Goal: Task Accomplishment & Management: Manage account settings

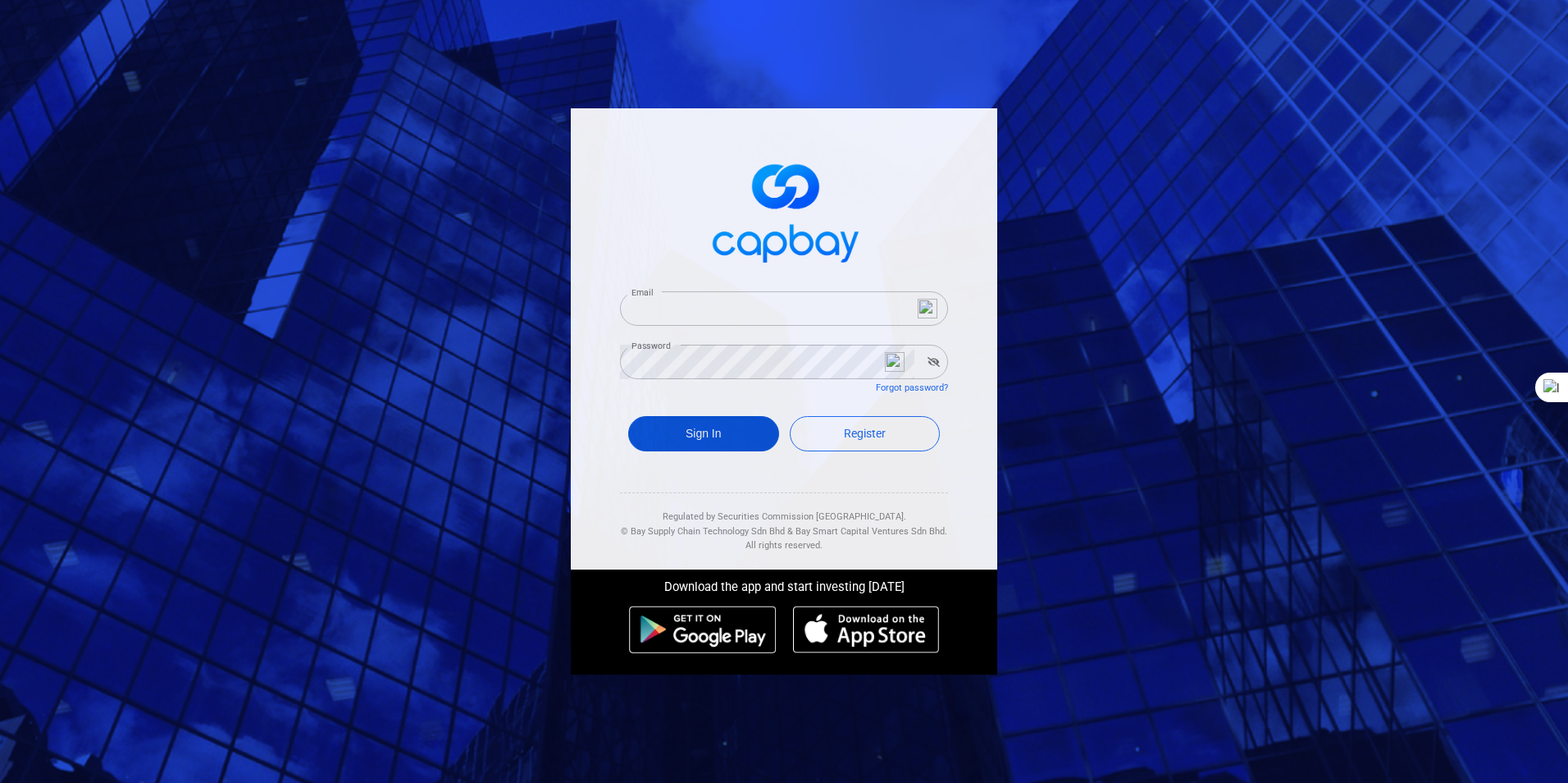
type input "bahaman43@gmail.com"
click at [694, 430] on button "Sign In" at bounding box center [704, 434] width 151 height 35
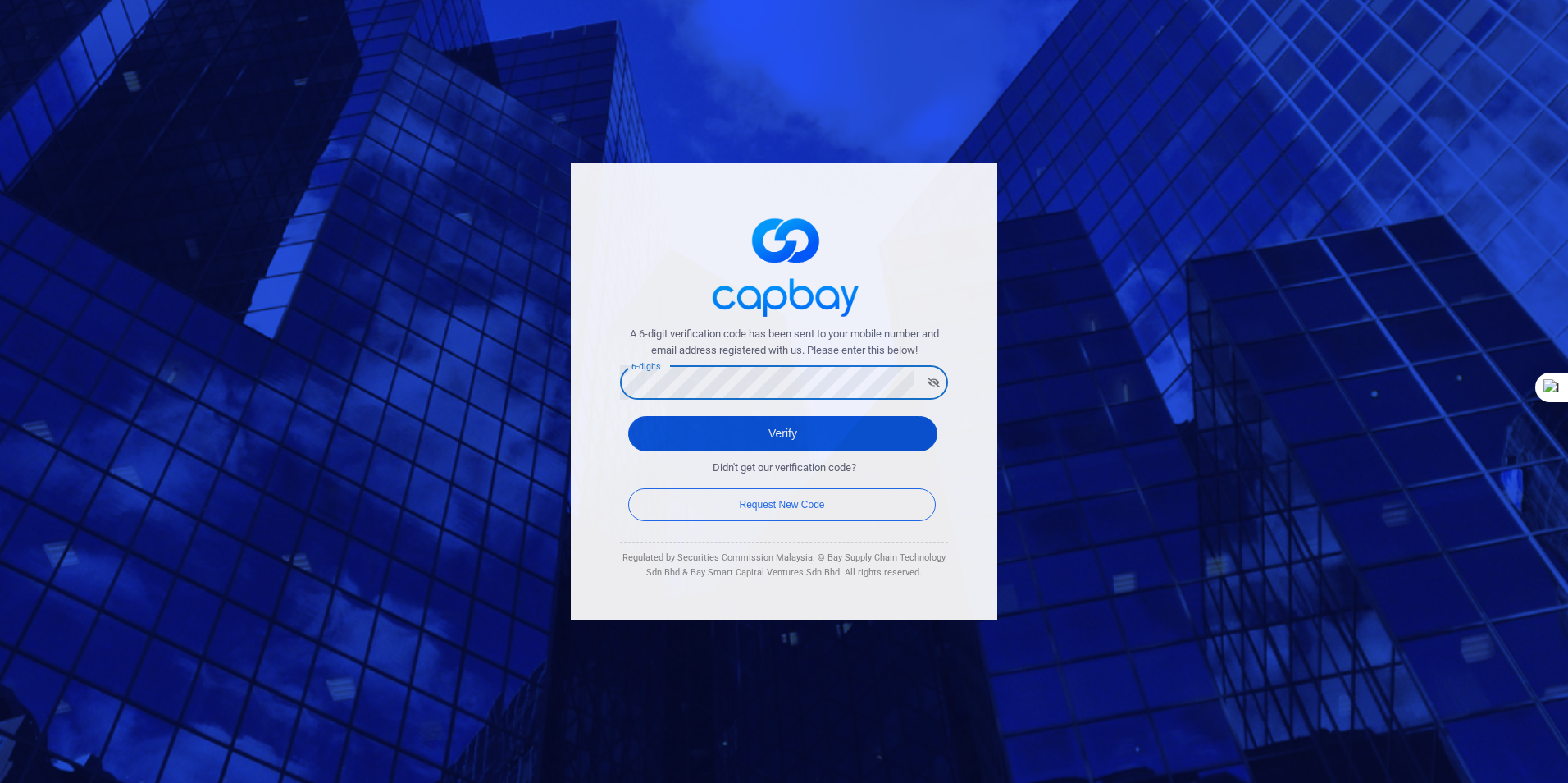
click at [760, 425] on button "Verify" at bounding box center [783, 434] width 309 height 35
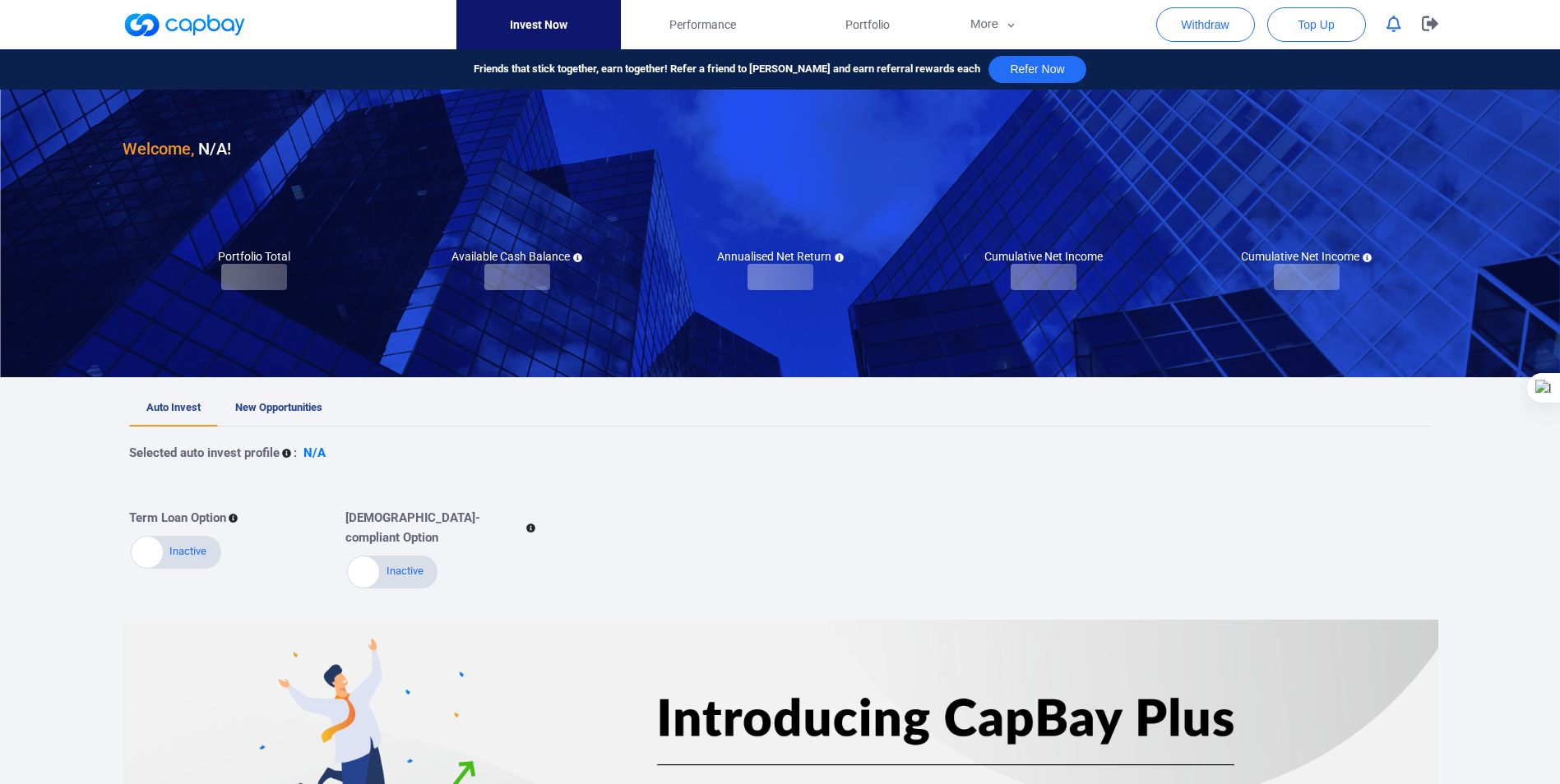
checkbox input "true"
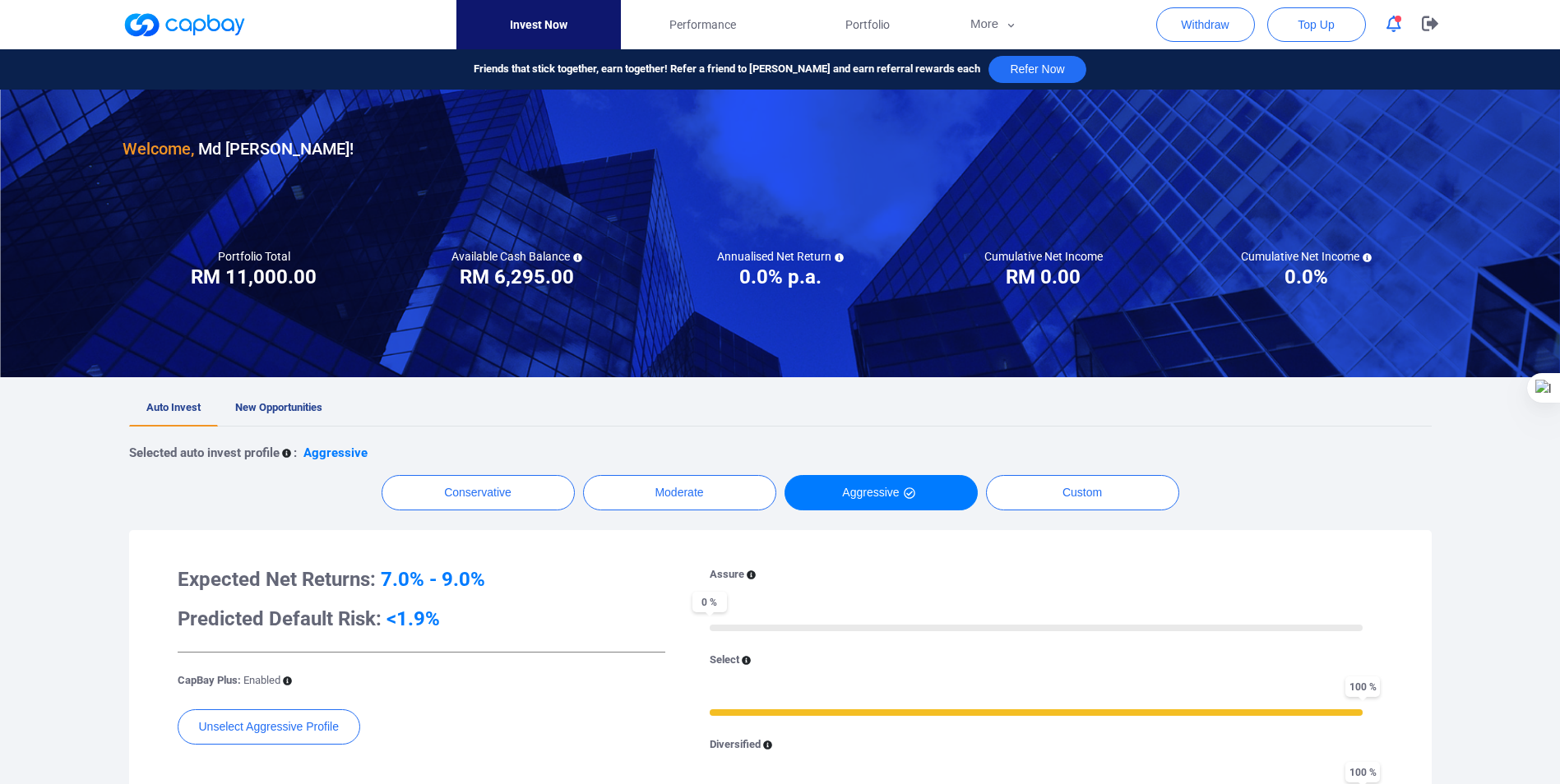
scroll to position [83, 0]
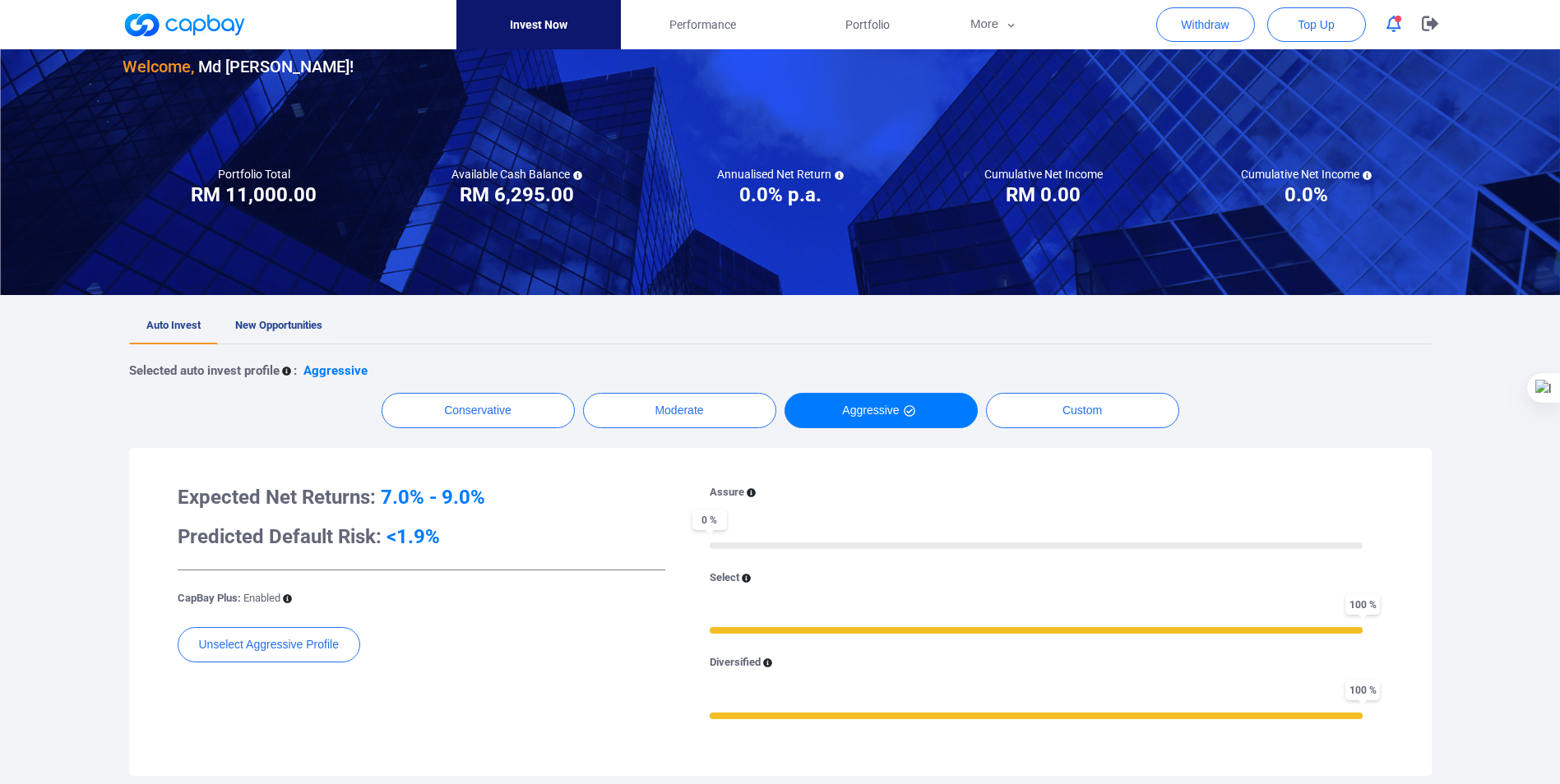
click at [264, 318] on link "New Opportunities" at bounding box center [279, 326] width 122 height 36
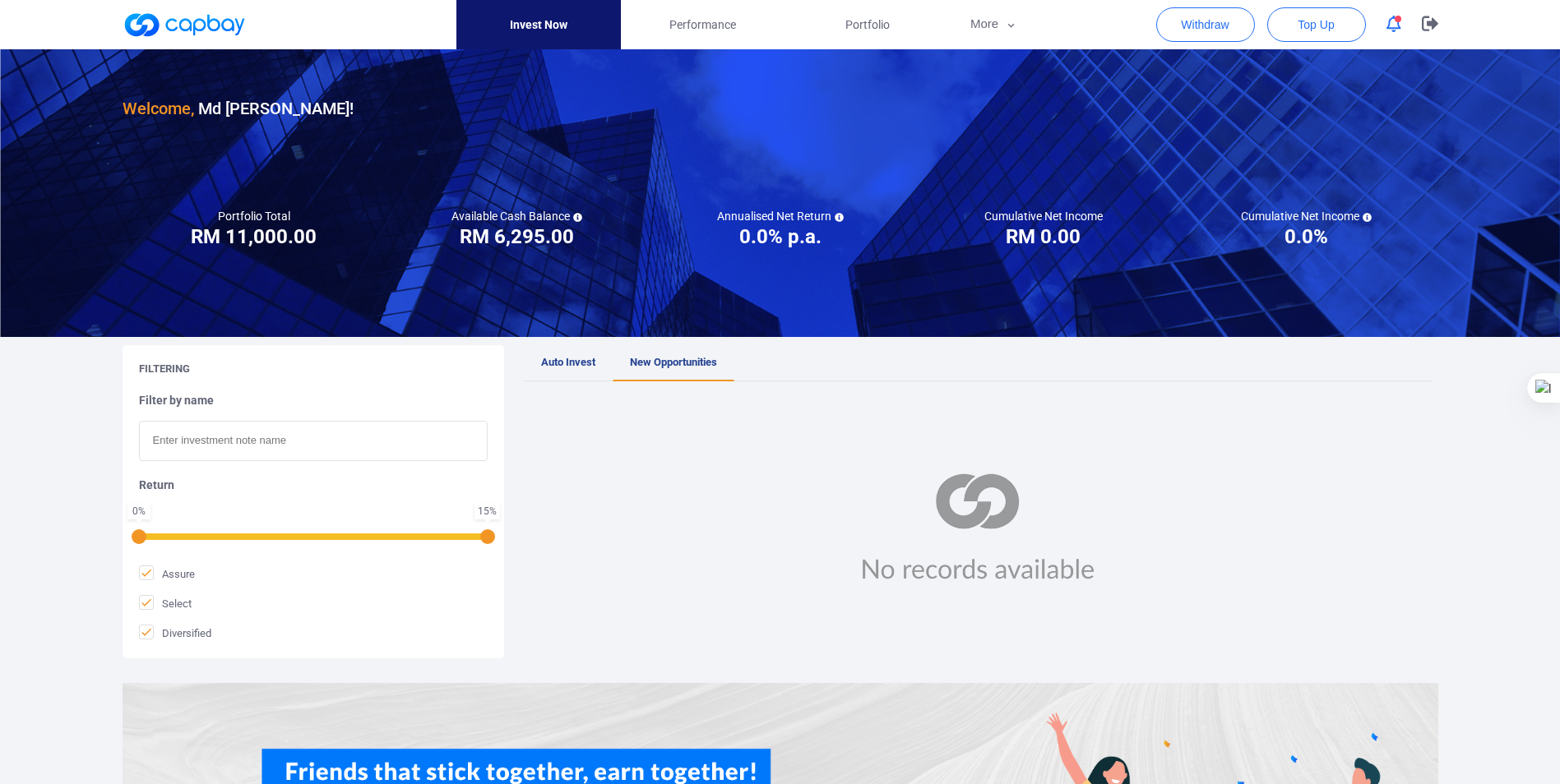
click at [554, 359] on span "Auto Invest" at bounding box center [567, 362] width 54 height 13
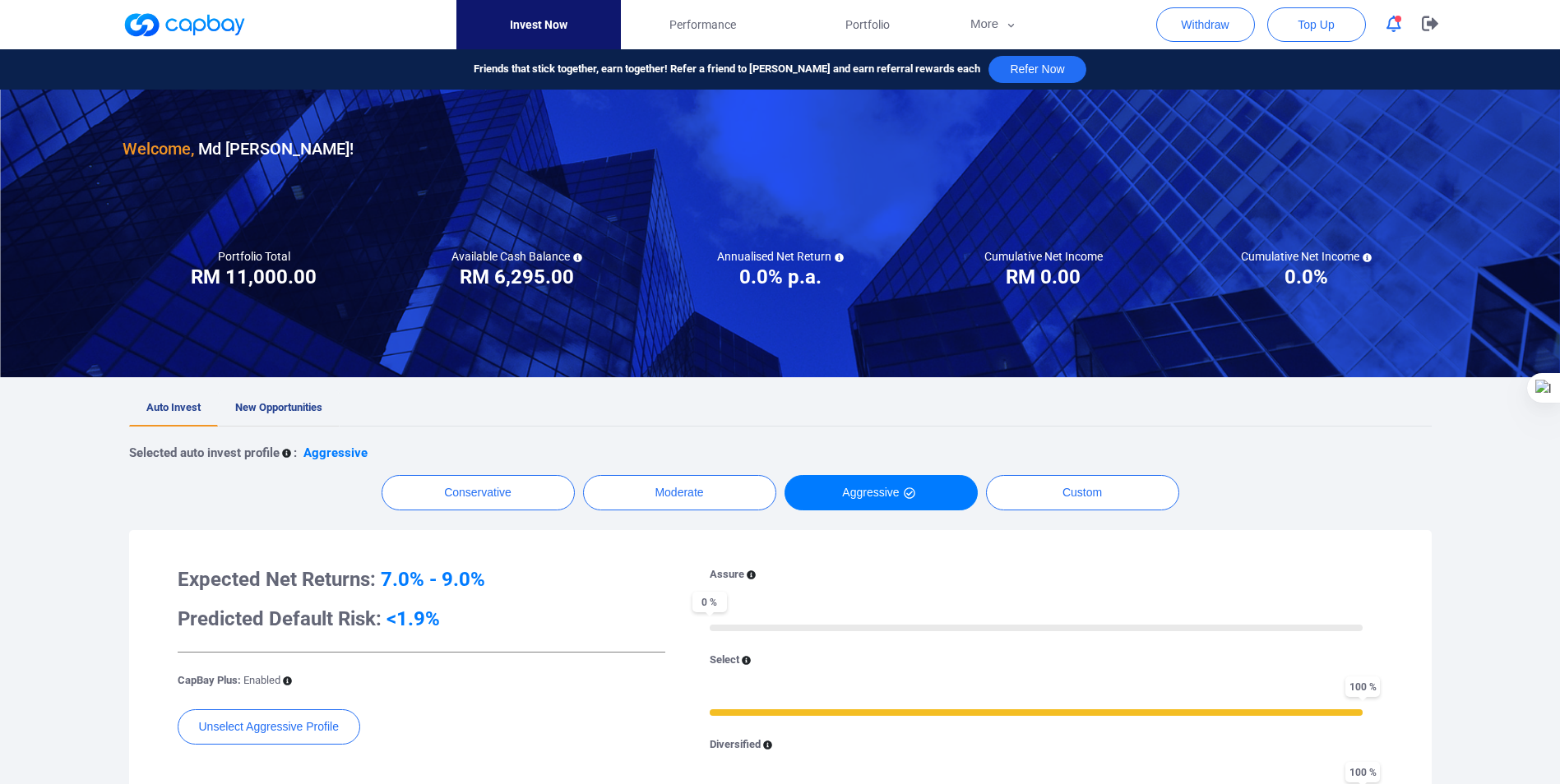
click at [272, 404] on span "New Opportunities" at bounding box center [278, 407] width 87 height 13
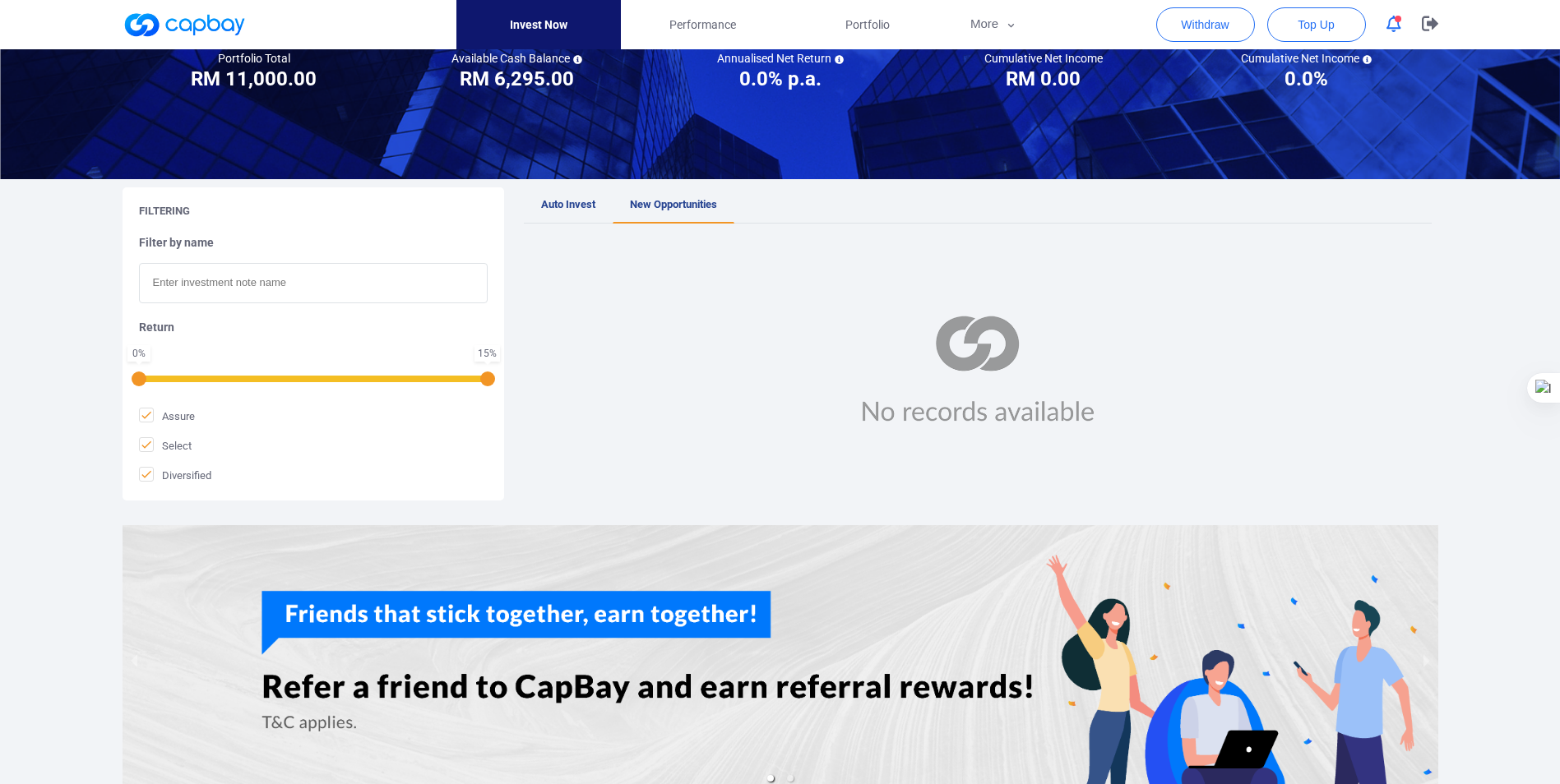
scroll to position [164, 0]
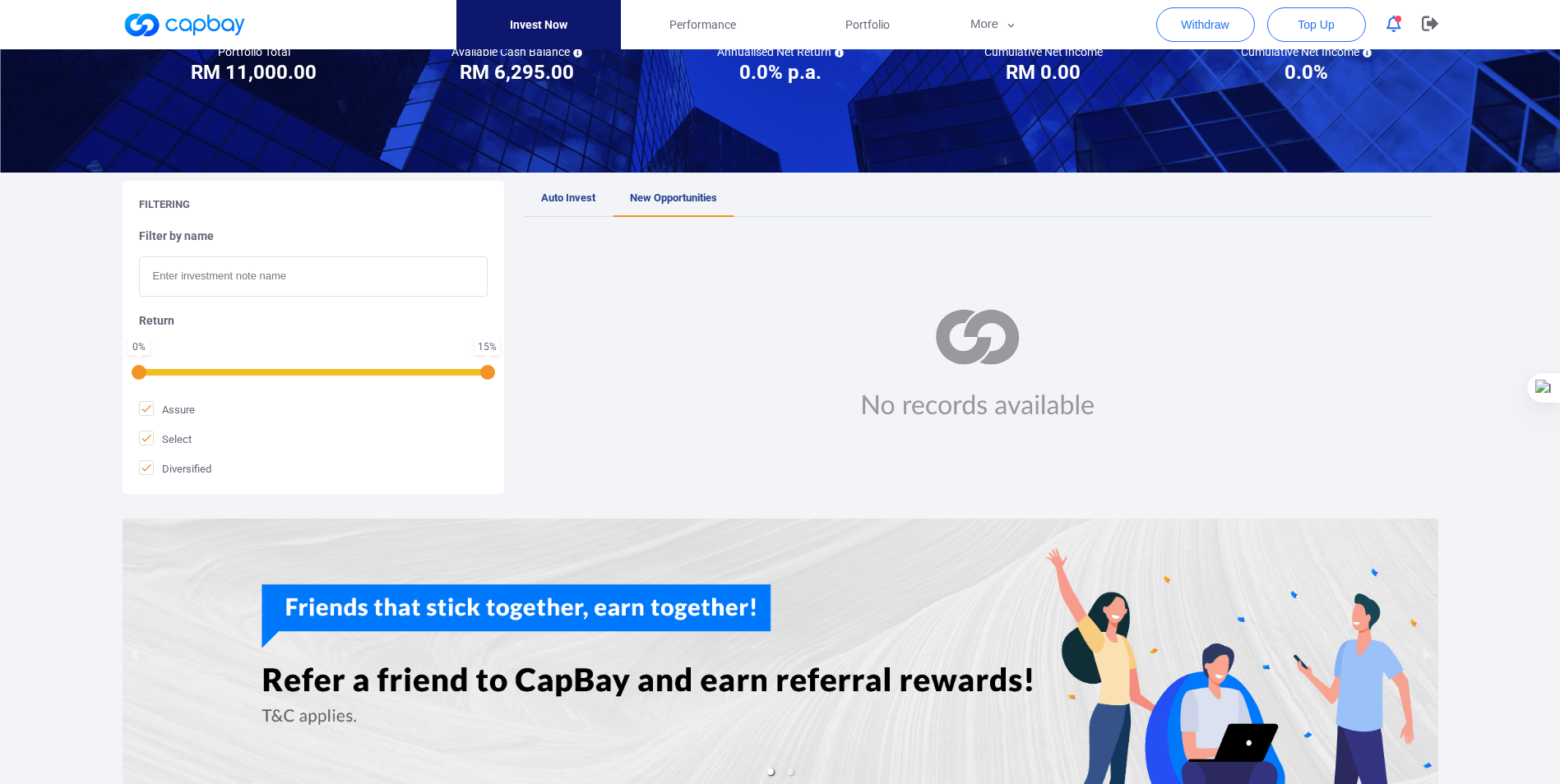
click at [560, 197] on span "Auto Invest" at bounding box center [567, 197] width 54 height 13
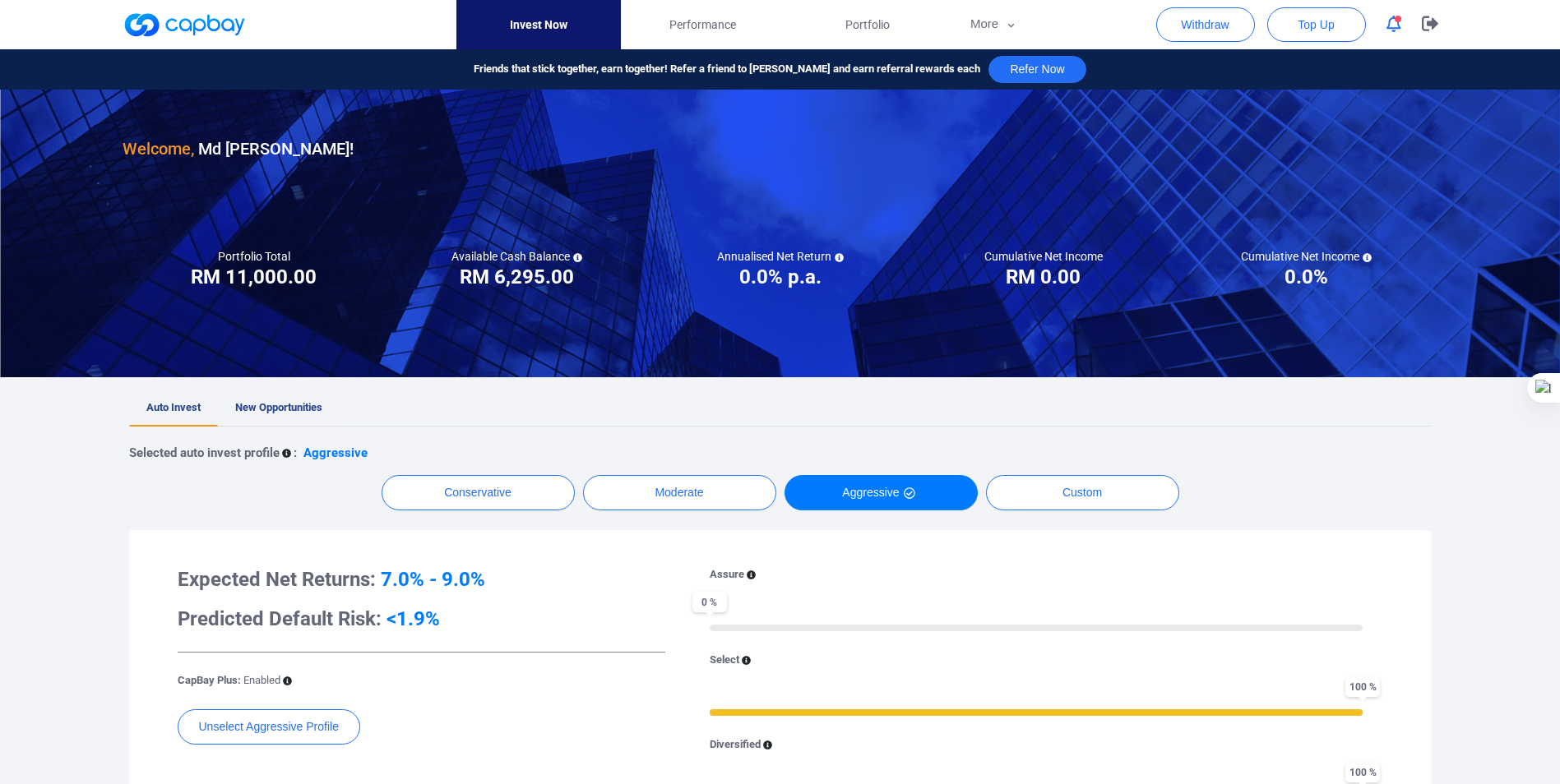
click at [269, 408] on span "New Opportunities" at bounding box center [278, 407] width 87 height 13
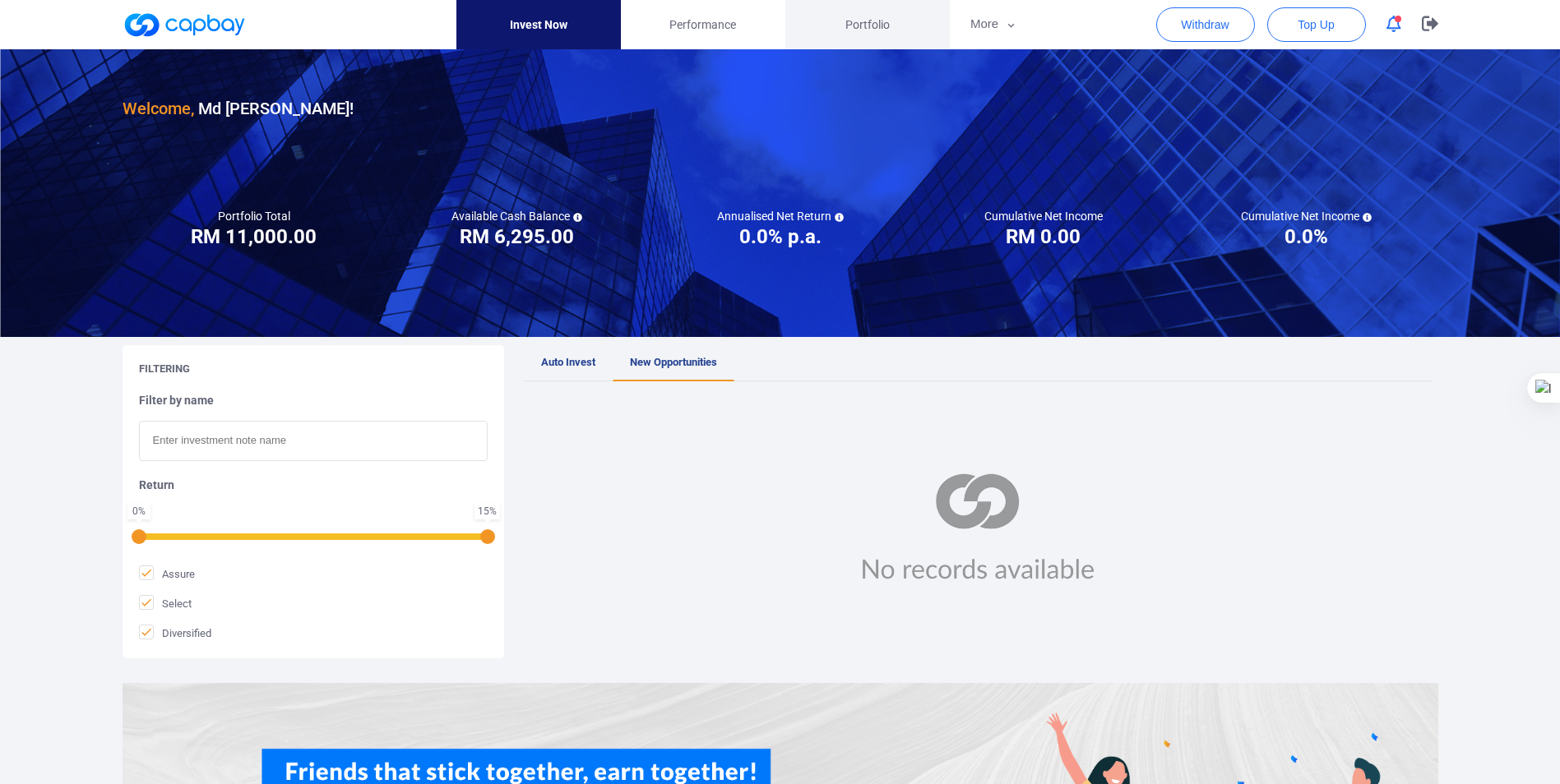
click at [863, 17] on span "Portfolio" at bounding box center [867, 25] width 44 height 18
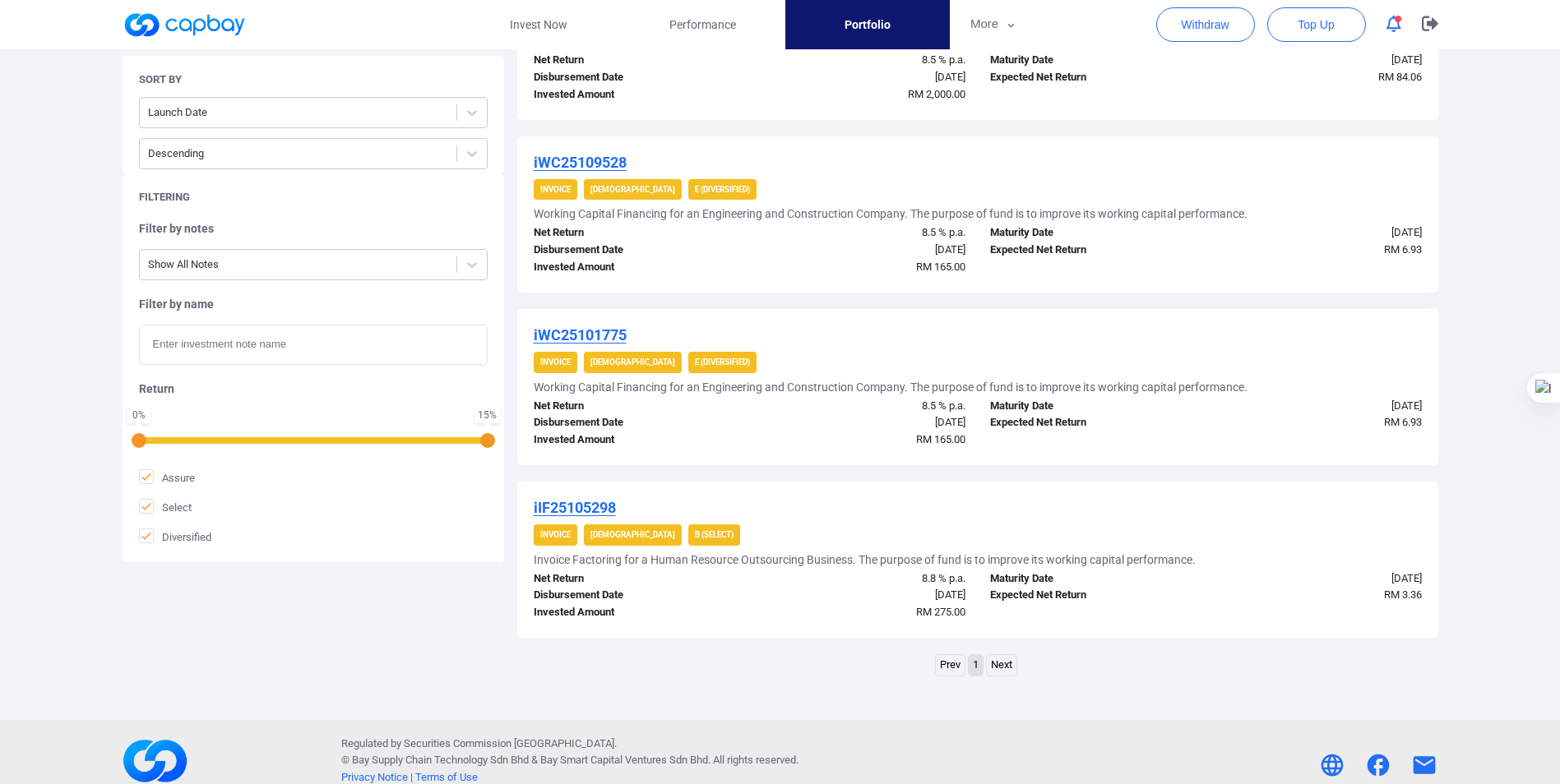
scroll to position [1353, 0]
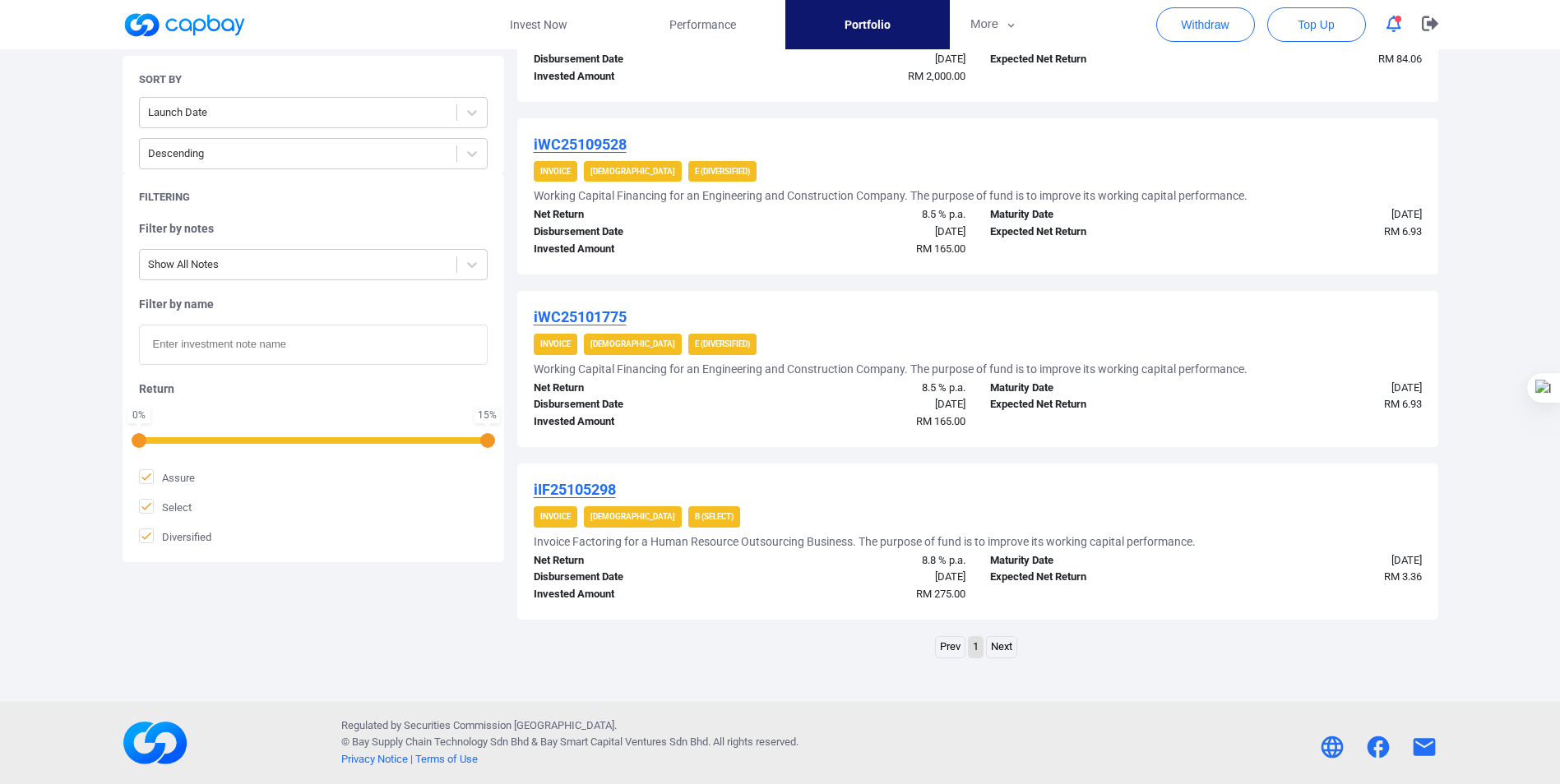
click at [1000, 645] on link "Next" at bounding box center [1002, 646] width 29 height 21
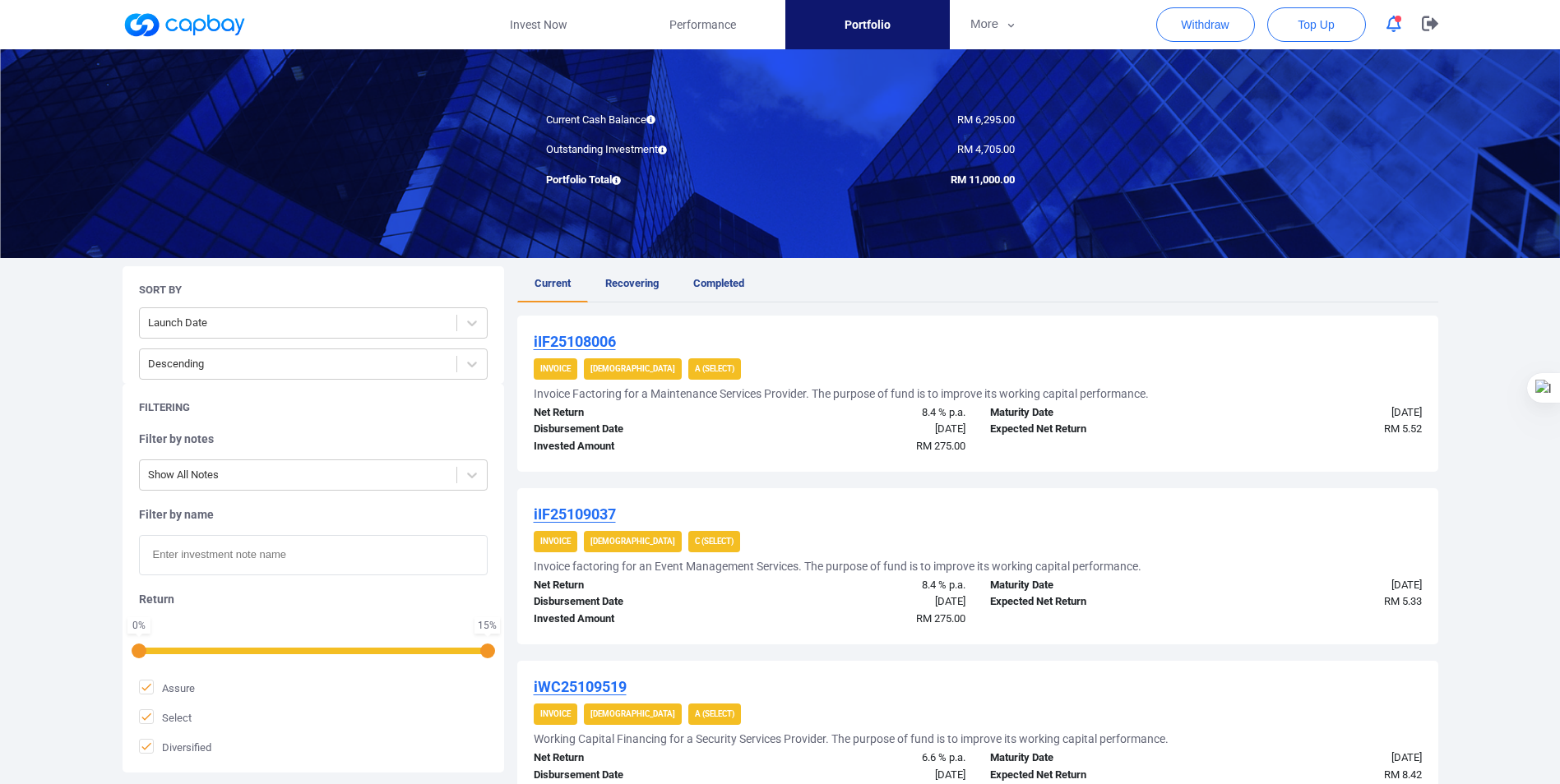
scroll to position [0, 0]
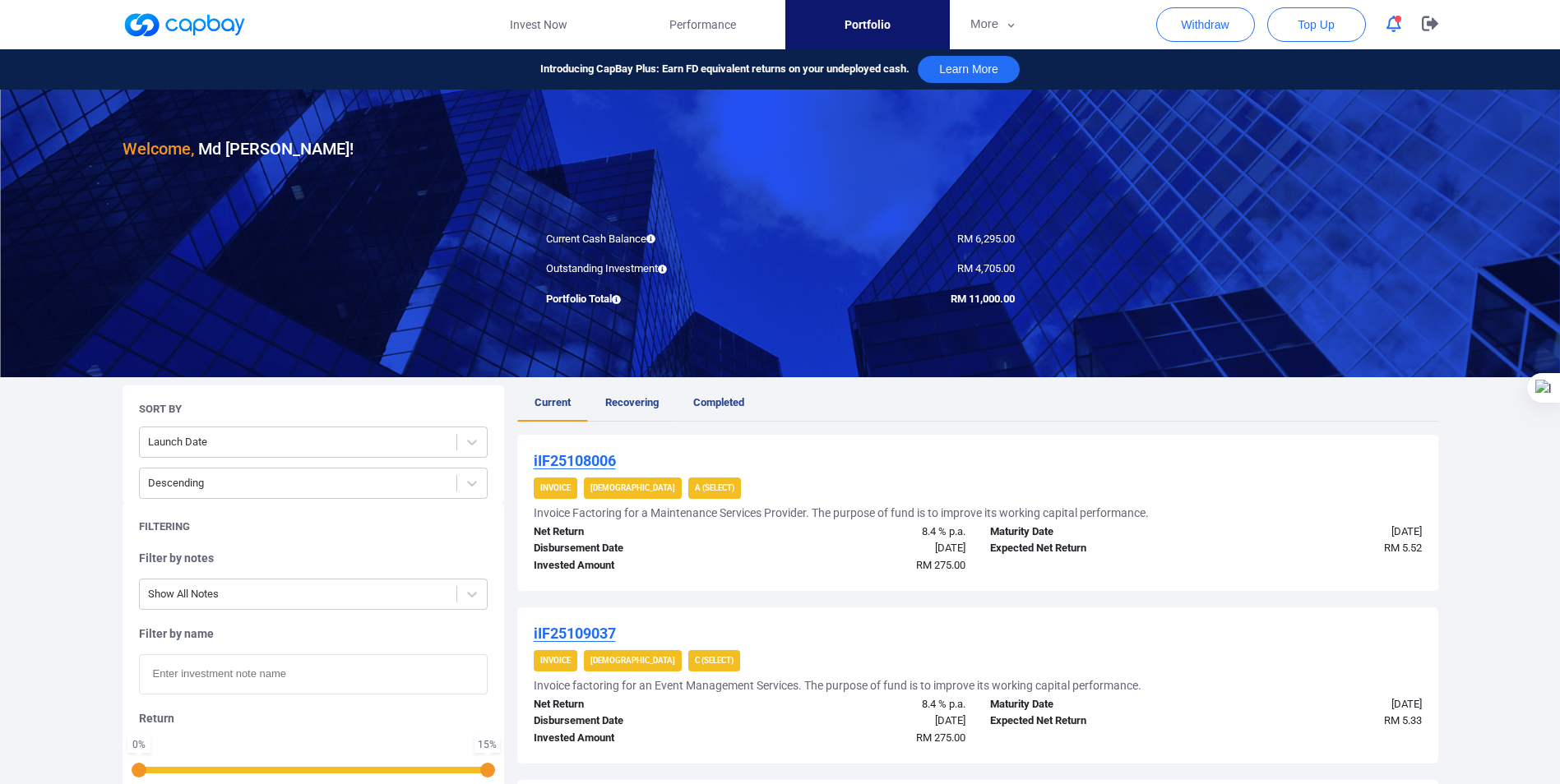
click at [622, 403] on span "Recovering" at bounding box center [632, 402] width 53 height 13
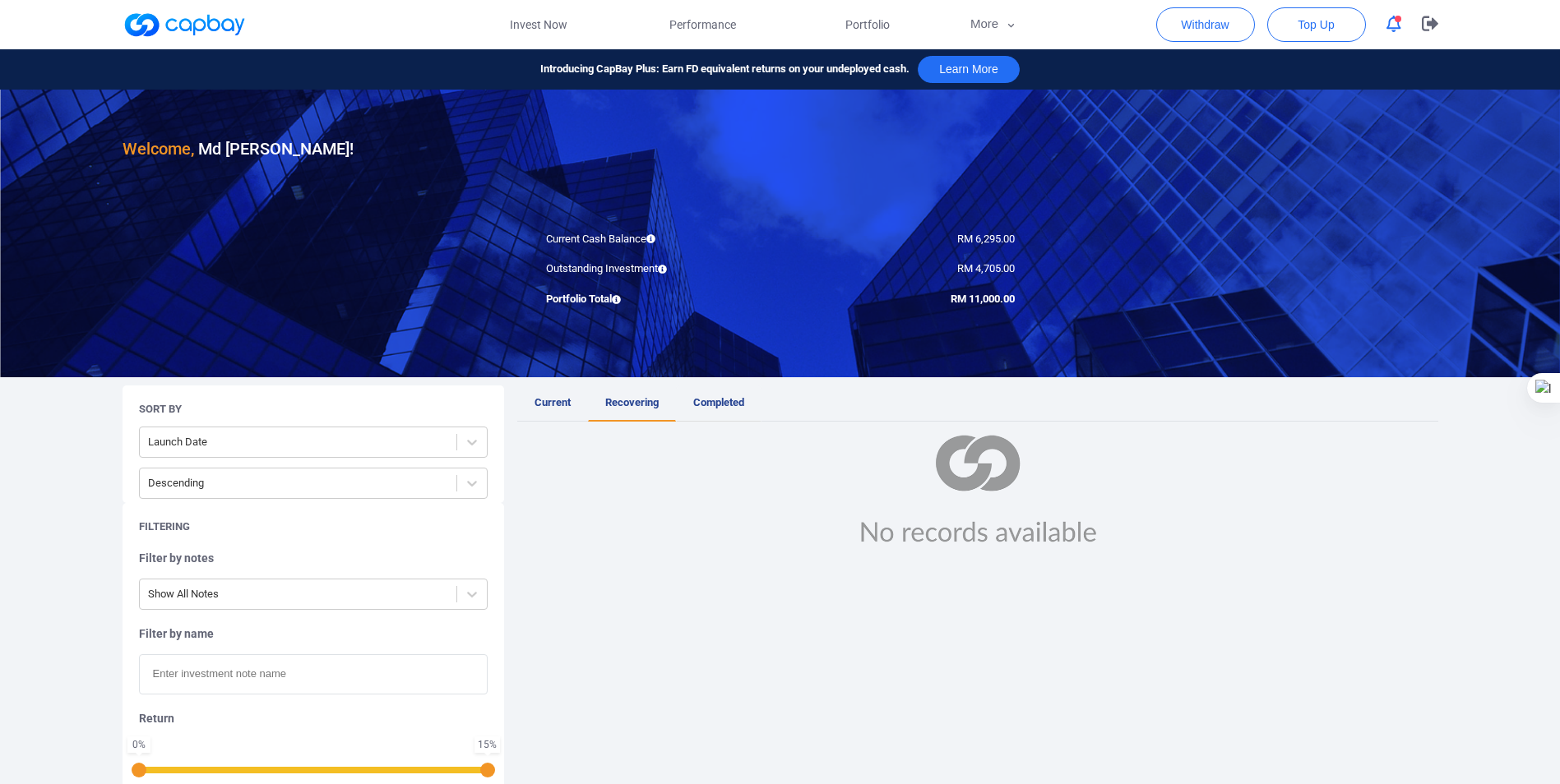
click at [702, 402] on span "Completed" at bounding box center [719, 402] width 51 height 13
click at [550, 400] on span "Current" at bounding box center [552, 402] width 36 height 13
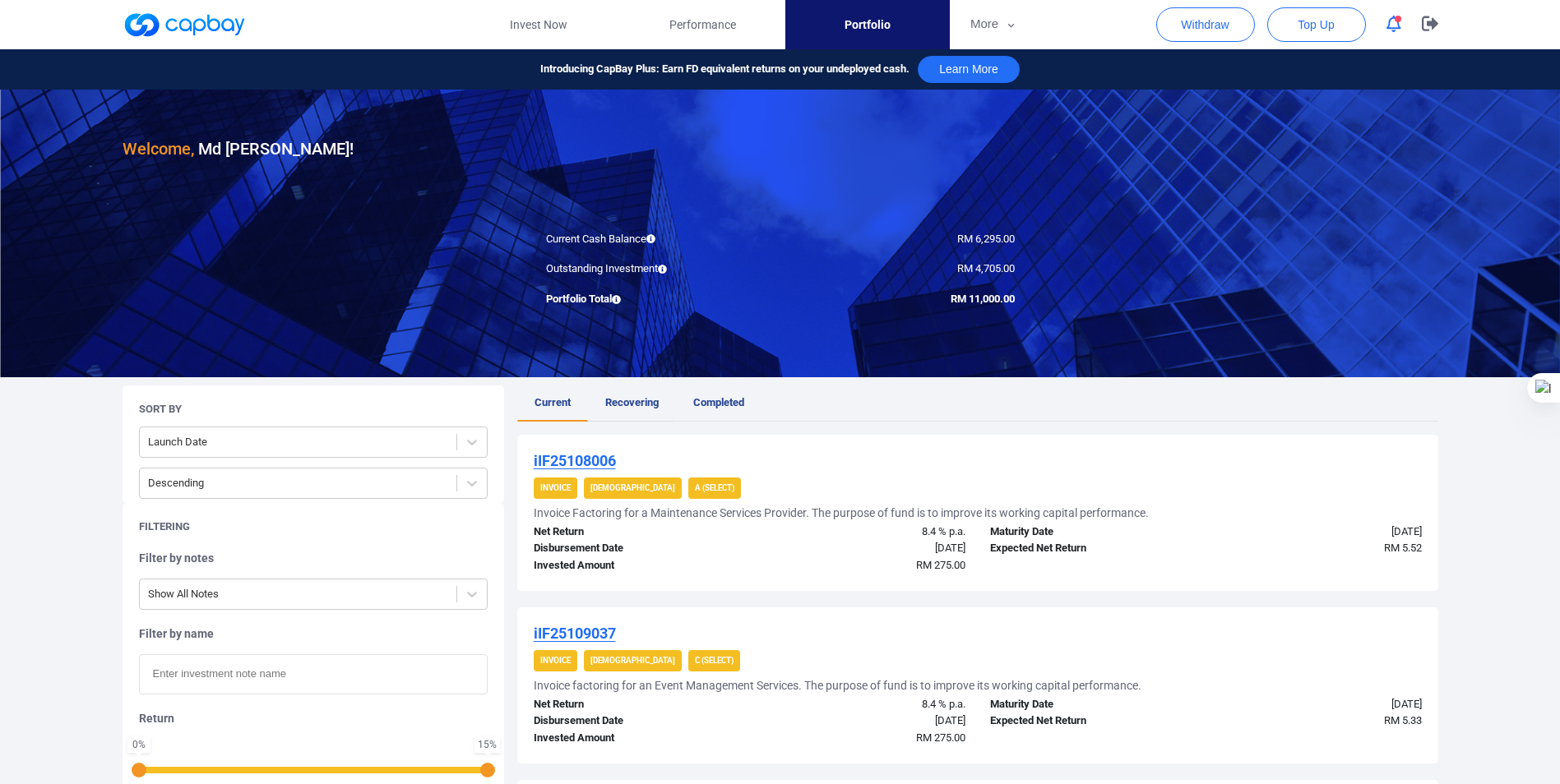
click at [632, 403] on span "Recovering" at bounding box center [632, 402] width 53 height 13
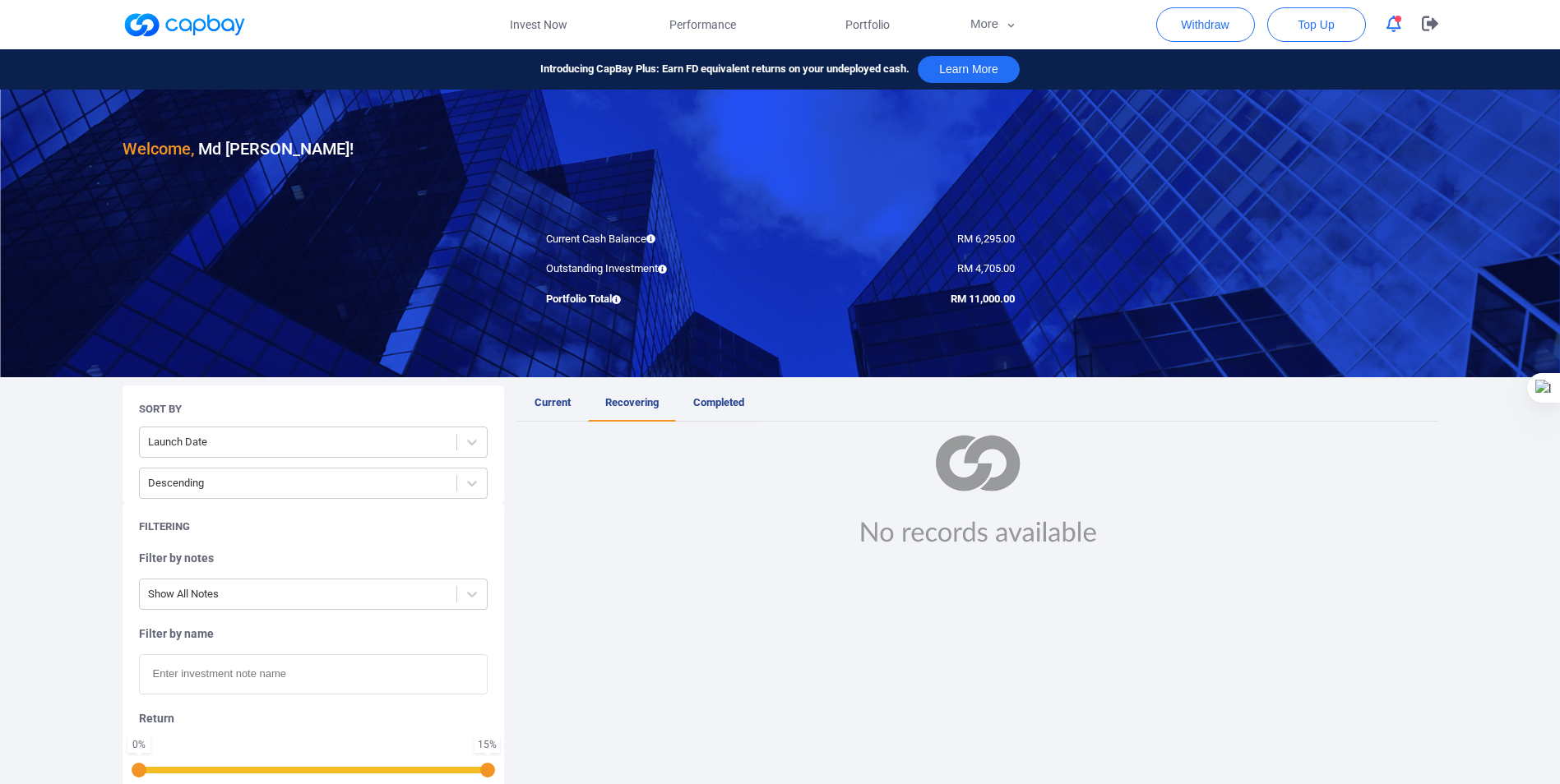
click at [711, 399] on span "Completed" at bounding box center [719, 402] width 51 height 13
click at [620, 405] on span "Recovering" at bounding box center [632, 402] width 53 height 13
click at [543, 400] on span "Current" at bounding box center [552, 402] width 36 height 13
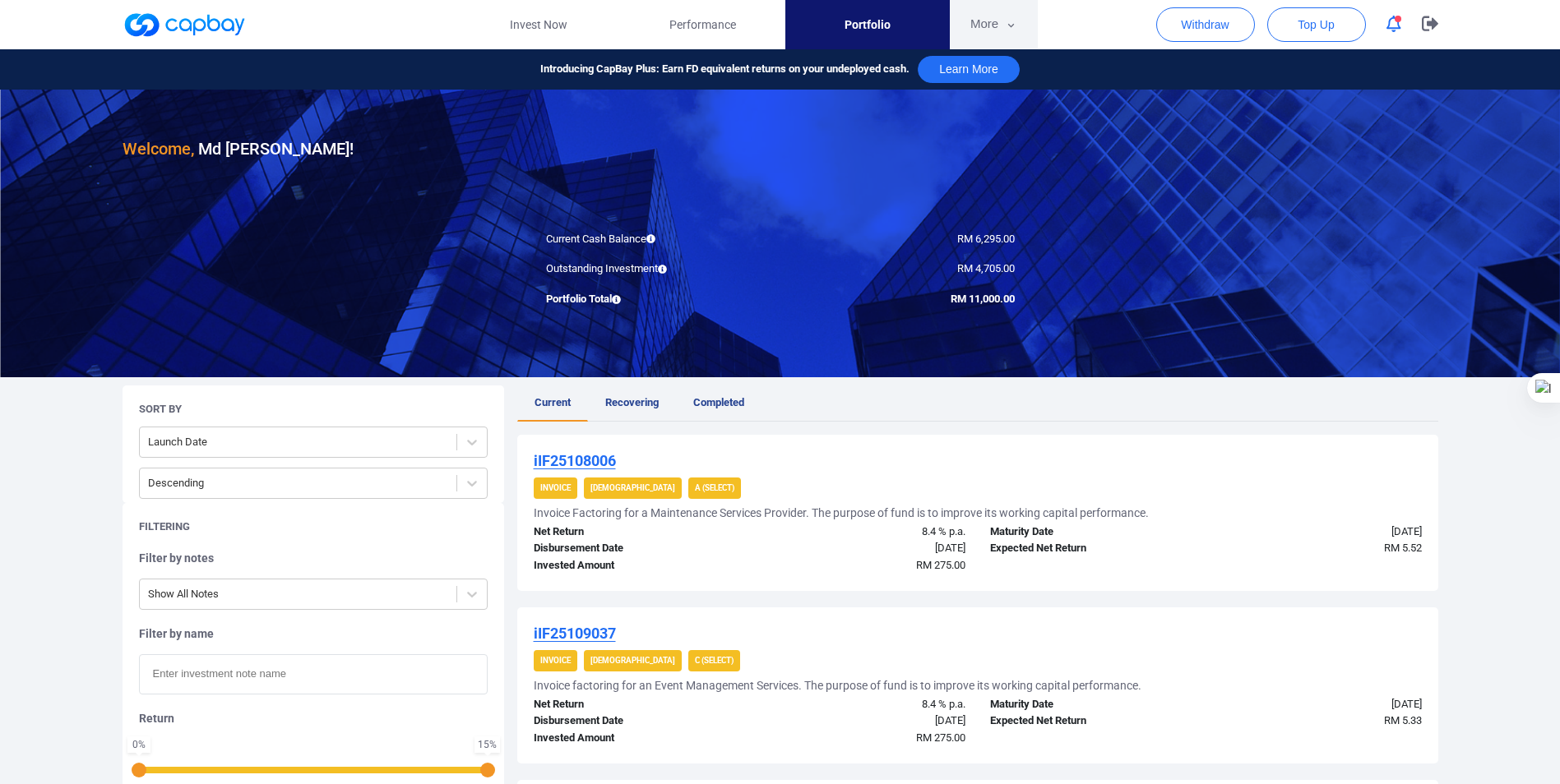
click at [1014, 23] on icon "button" at bounding box center [1011, 25] width 13 height 15
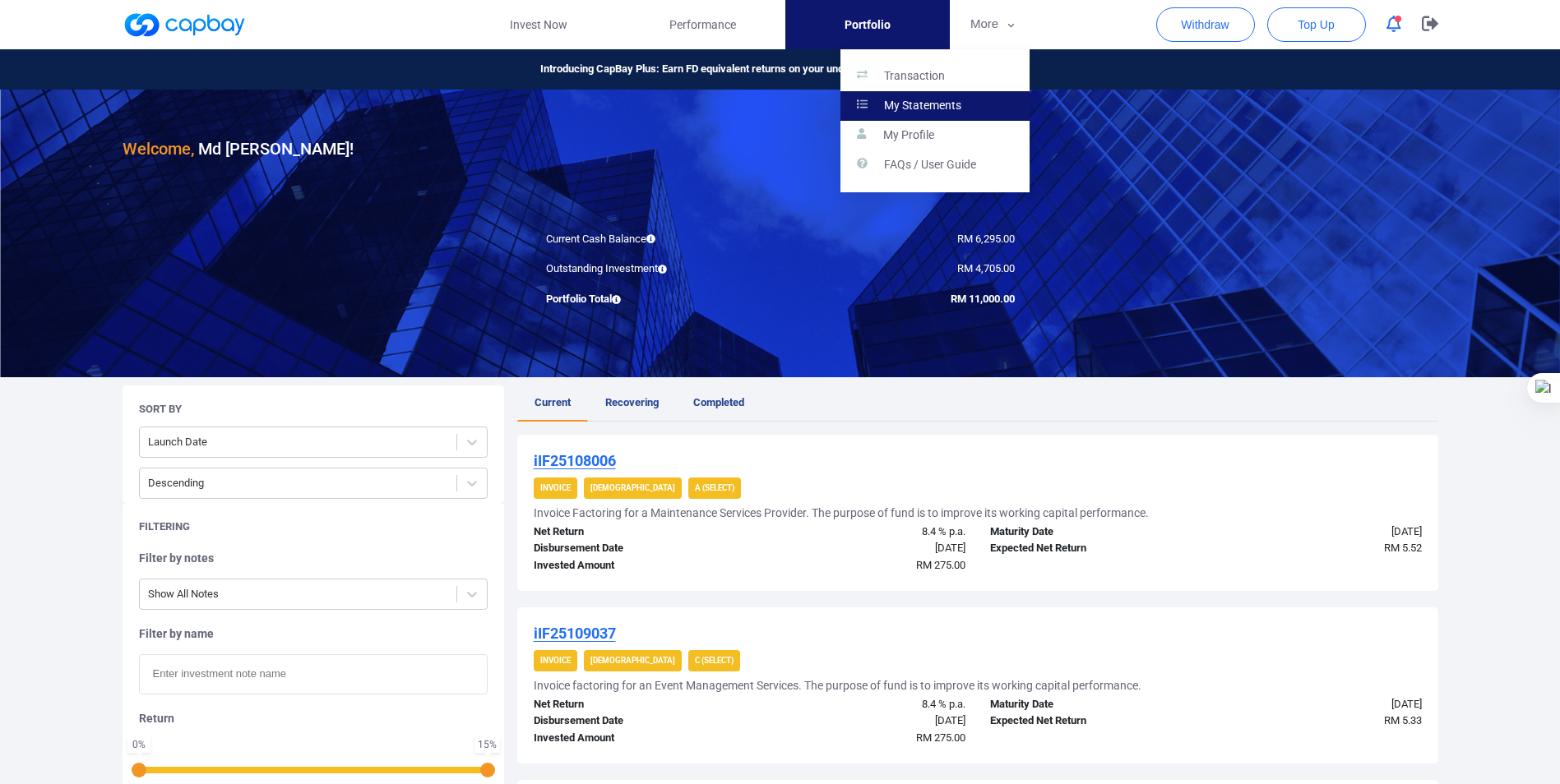
click at [917, 103] on p "My Statements" at bounding box center [922, 105] width 78 height 15
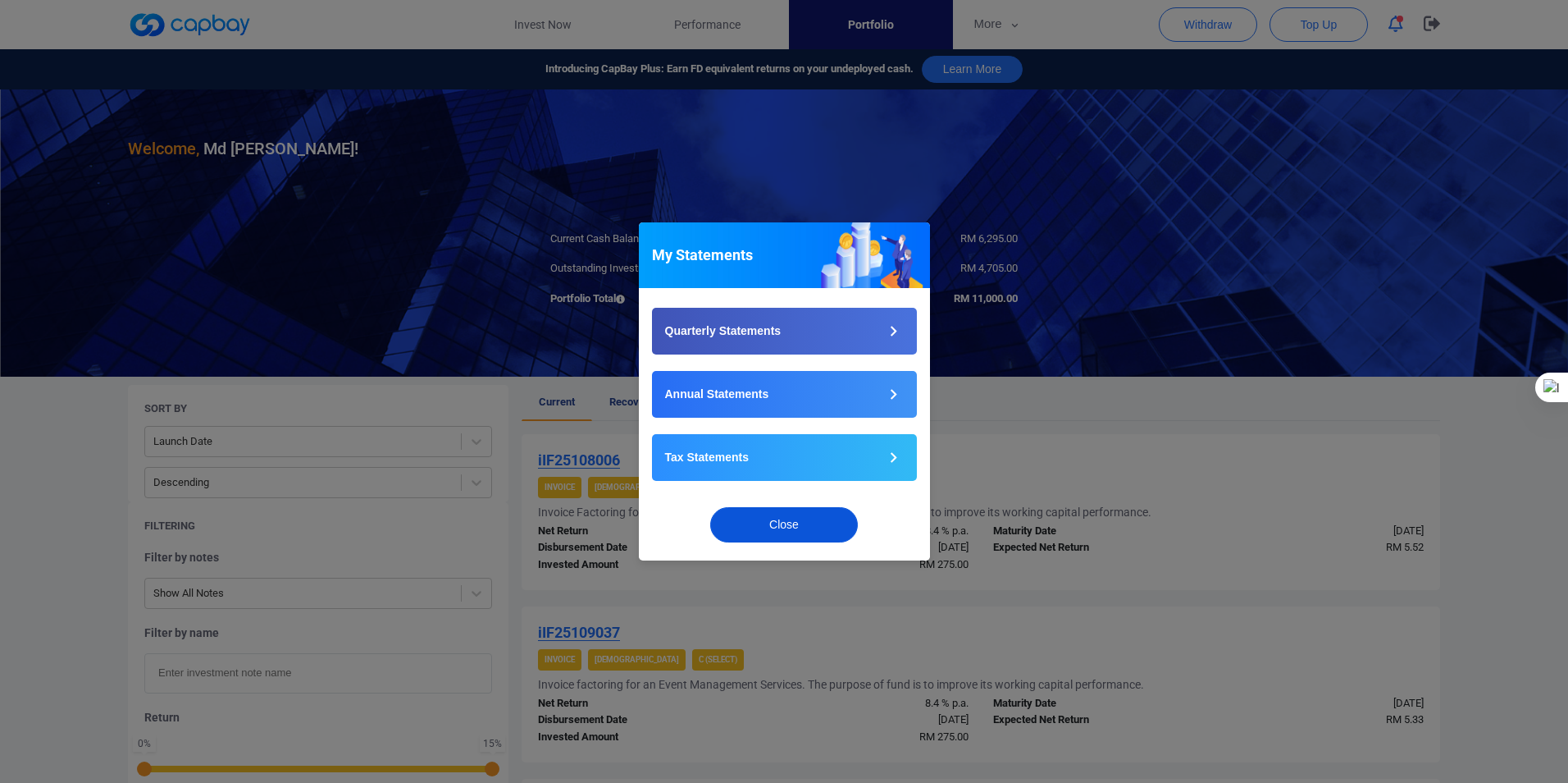
click at [766, 530] on button "Close" at bounding box center [784, 525] width 148 height 35
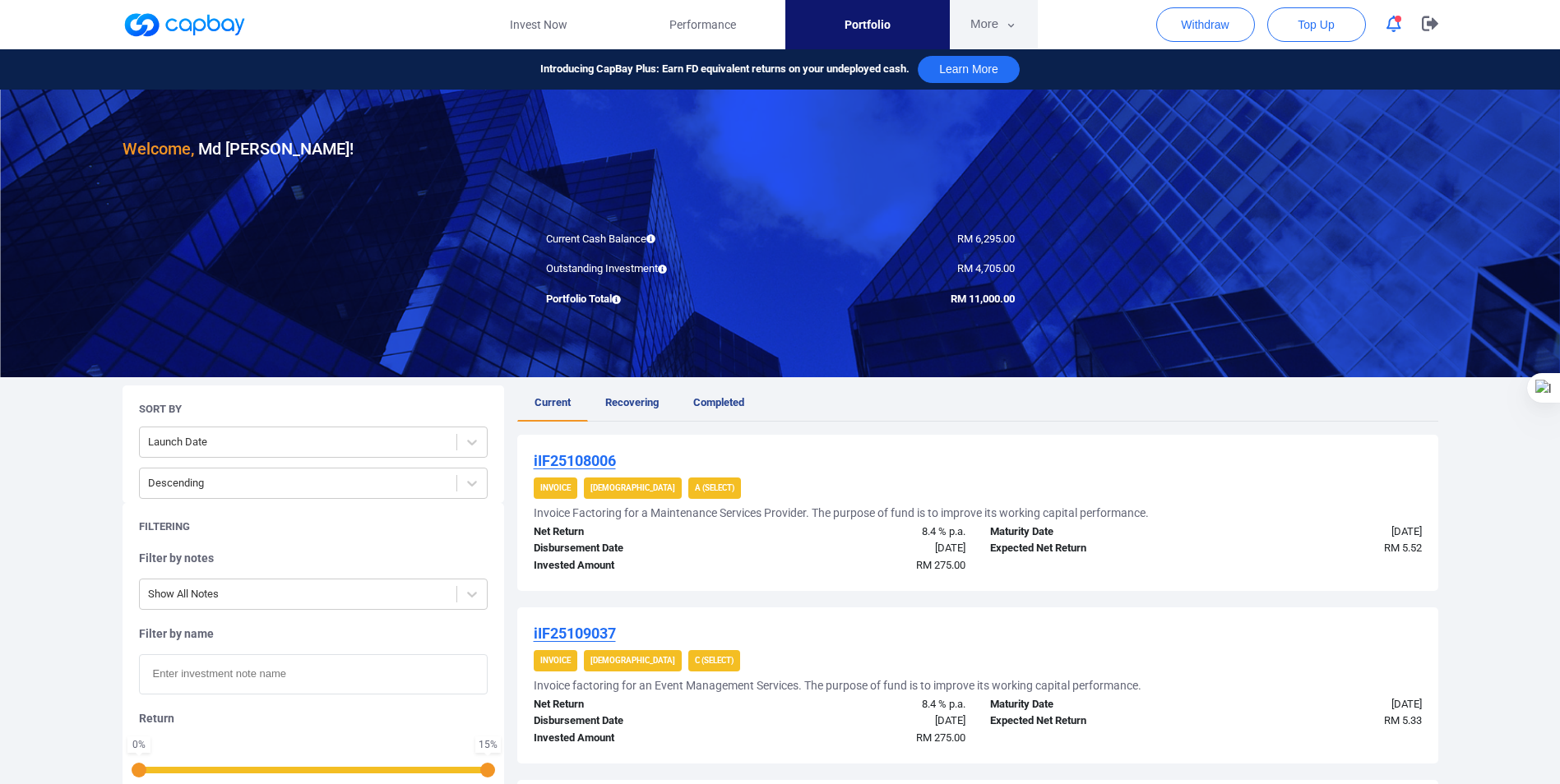
click at [1003, 25] on button "More" at bounding box center [993, 25] width 87 height 49
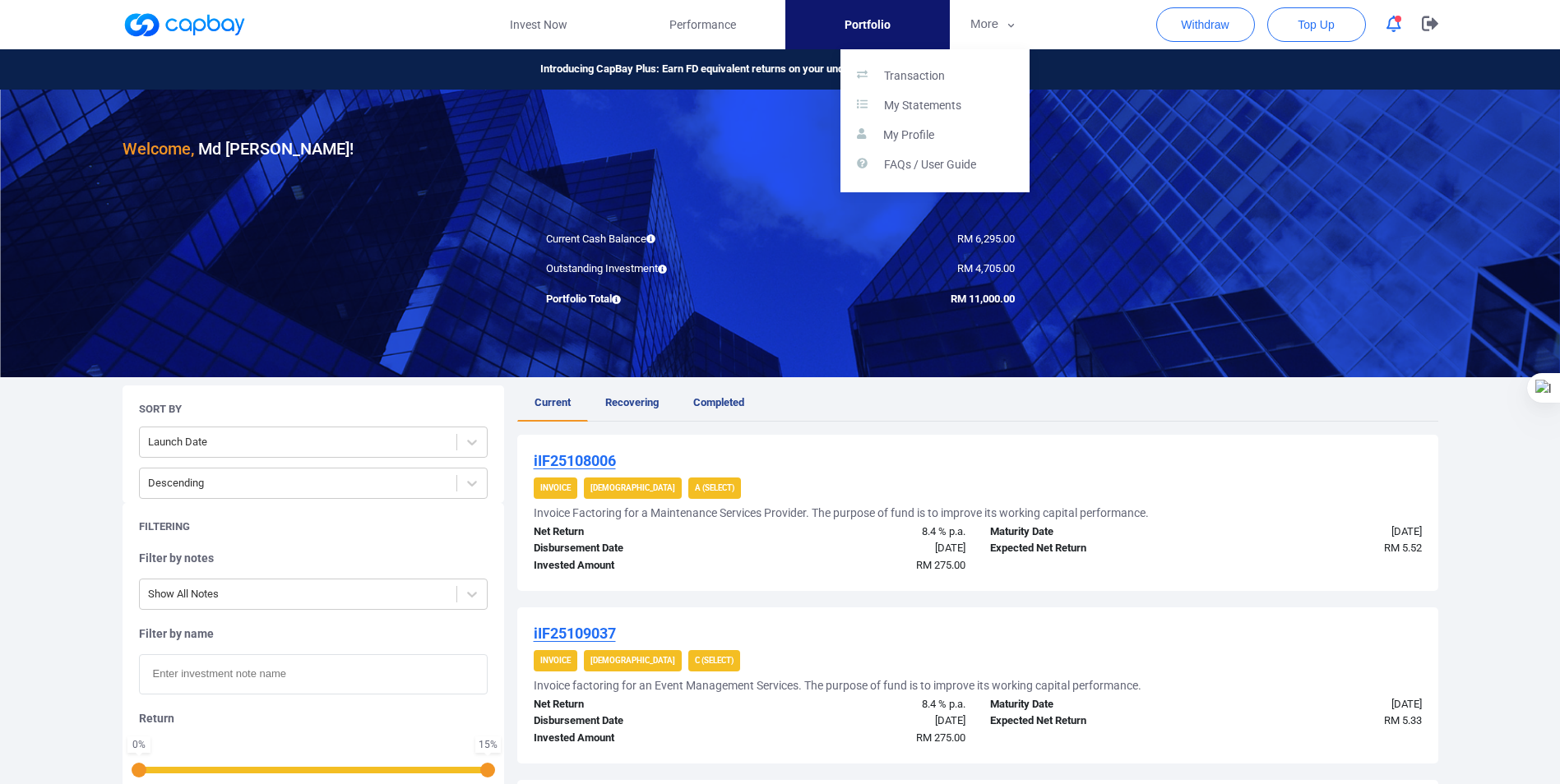
click at [706, 24] on button "button" at bounding box center [780, 392] width 1560 height 784
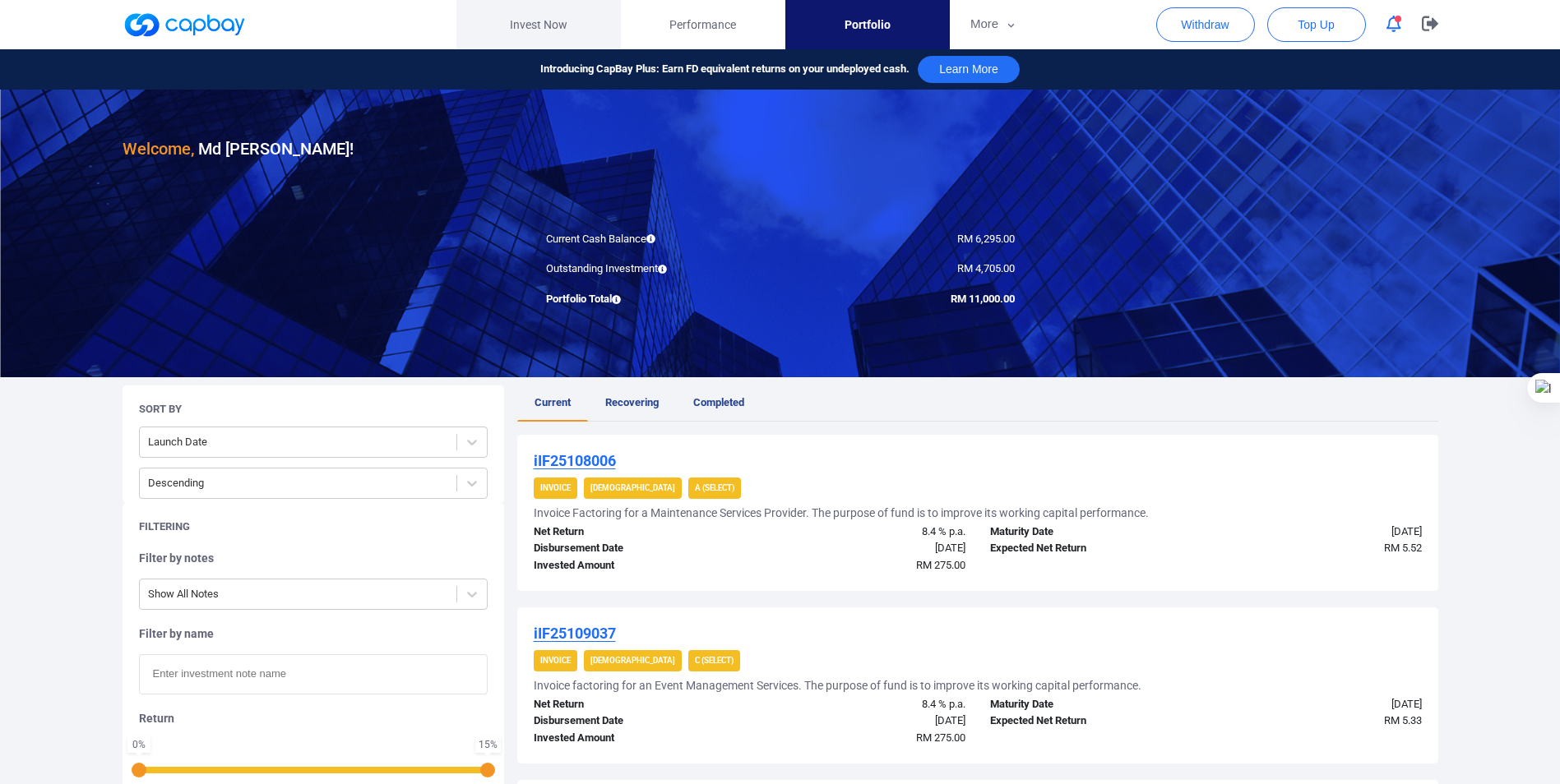
click at [525, 24] on link "Invest Now" at bounding box center [538, 25] width 164 height 49
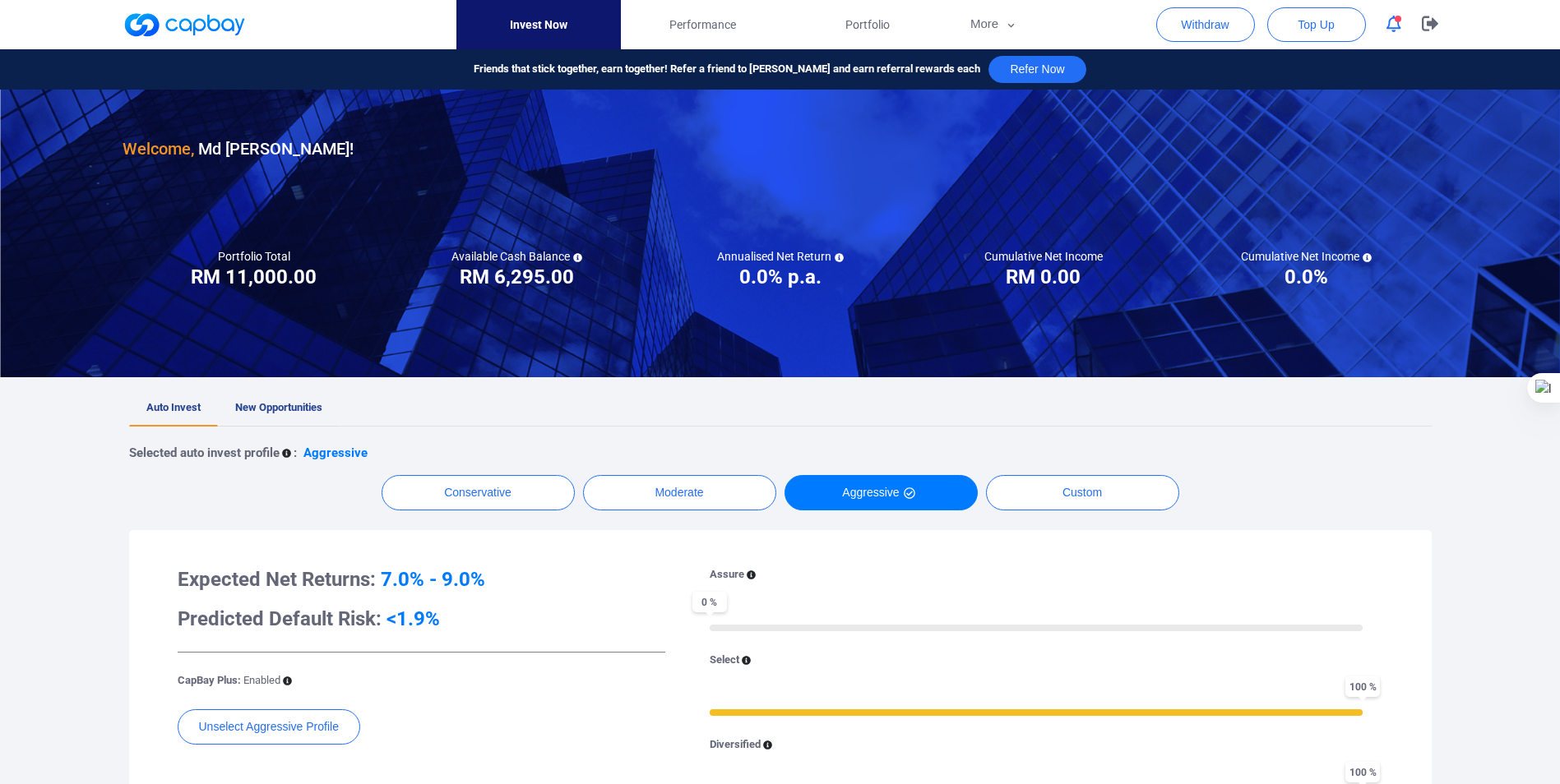
click at [274, 405] on span "New Opportunities" at bounding box center [278, 407] width 87 height 13
